Goal: Task Accomplishment & Management: Complete application form

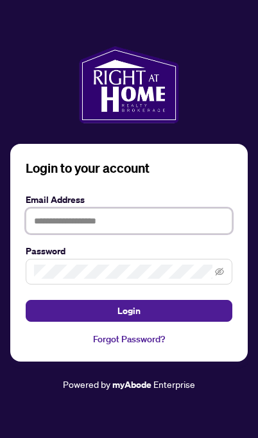
click at [155, 234] on input "text" at bounding box center [129, 221] width 207 height 26
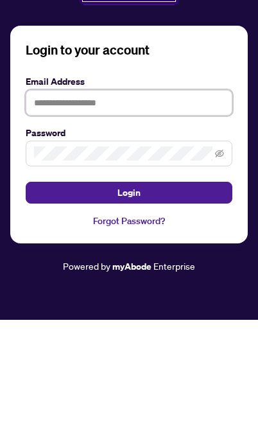
type input "**********"
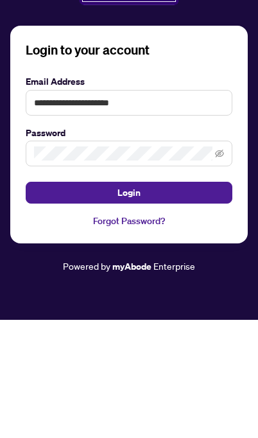
click at [129, 300] on button "Login" at bounding box center [129, 311] width 207 height 22
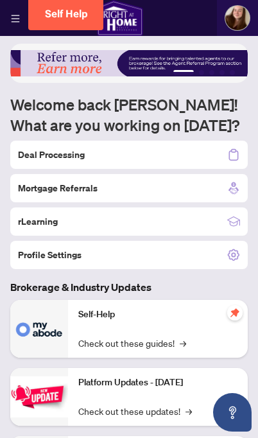
click at [154, 150] on div "Deal Processing" at bounding box center [129, 155] width 238 height 28
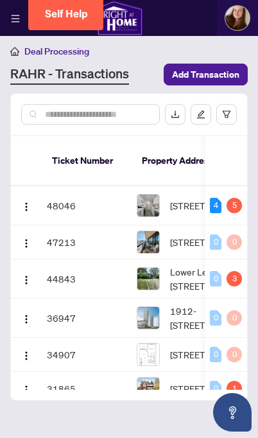
click at [26, 202] on img "button" at bounding box center [26, 207] width 10 height 10
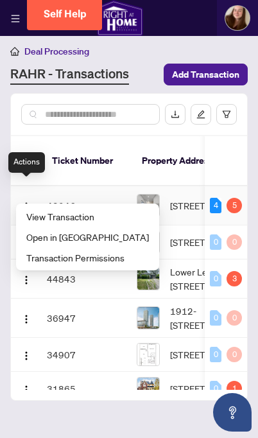
click at [107, 212] on span "View Transaction" at bounding box center [87, 216] width 123 height 14
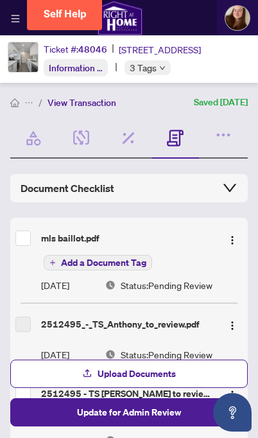
click at [171, 383] on span "Upload Documents" at bounding box center [137, 374] width 78 height 21
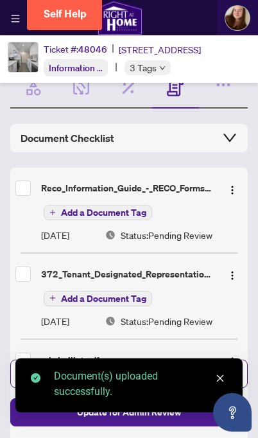
scroll to position [51, 0]
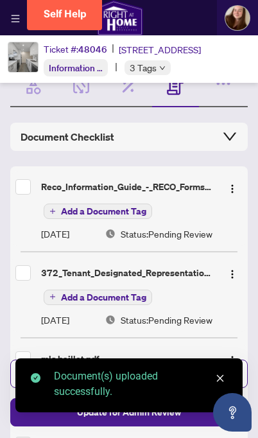
click at [218, 383] on link "Close" at bounding box center [220, 378] width 14 height 14
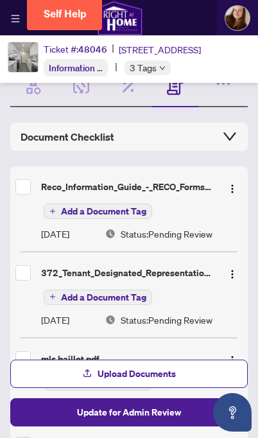
click at [180, 417] on span "Update for Admin Review" at bounding box center [129, 412] width 104 height 21
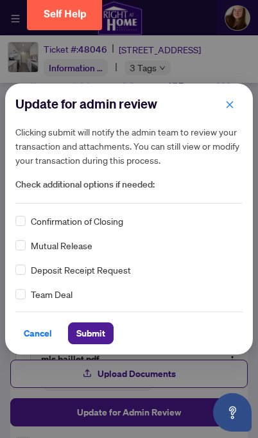
click at [109, 225] on span "Confirmation of Closing" at bounding box center [77, 221] width 92 height 14
click at [110, 215] on span "Confirmation of Closing" at bounding box center [77, 221] width 92 height 14
click at [100, 333] on span "Submit" at bounding box center [90, 333] width 29 height 21
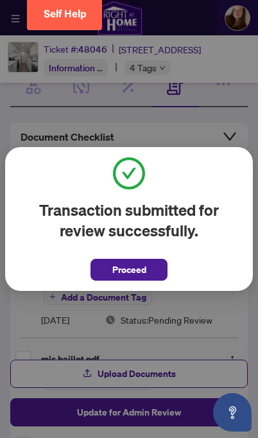
click at [147, 268] on button "Proceed" at bounding box center [129, 270] width 77 height 22
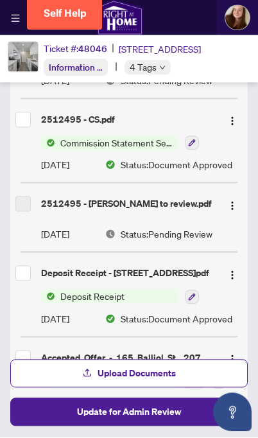
scroll to position [35, 0]
